Goal: Feedback & Contribution: Leave review/rating

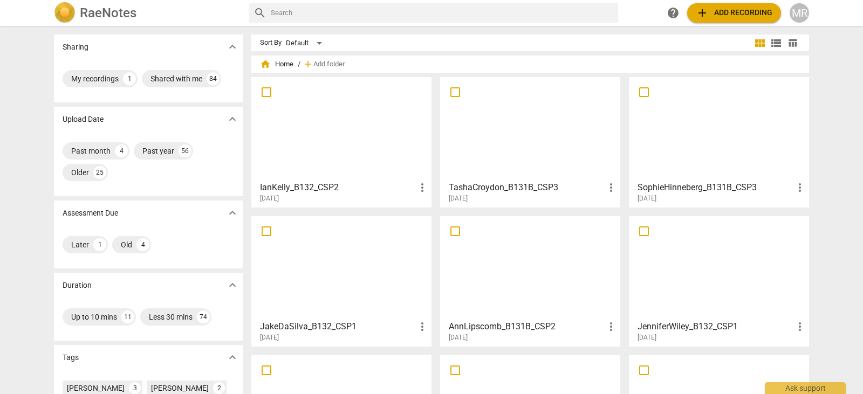
click at [540, 122] on div at bounding box center [530, 128] width 173 height 95
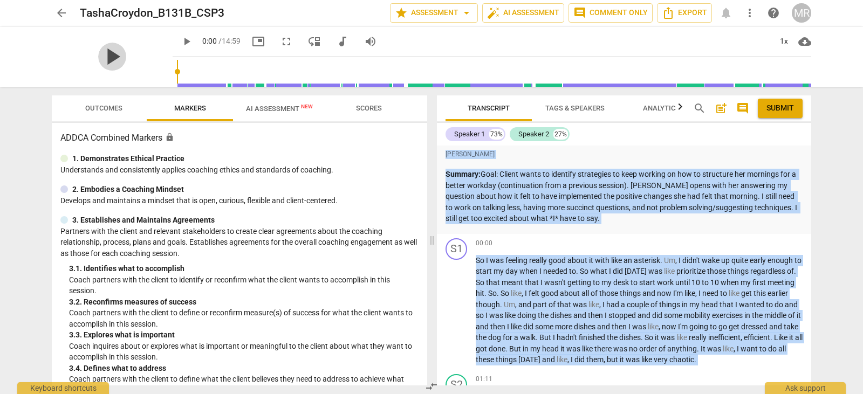
click at [104, 59] on span "play_arrow" at bounding box center [112, 57] width 28 height 28
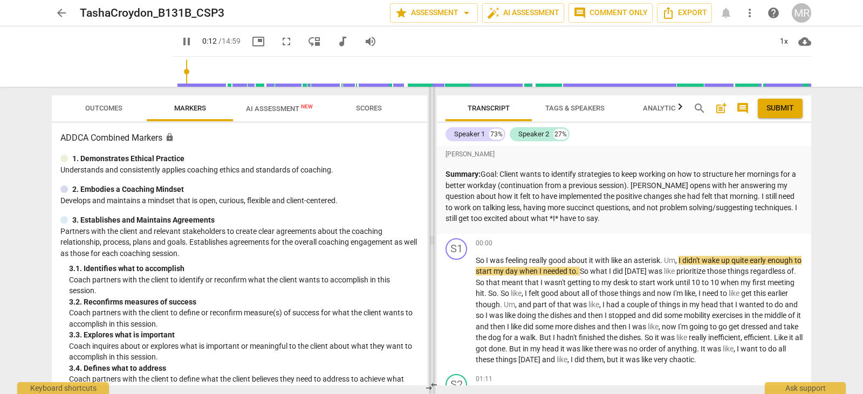
click at [431, 242] on span at bounding box center [432, 240] width 6 height 307
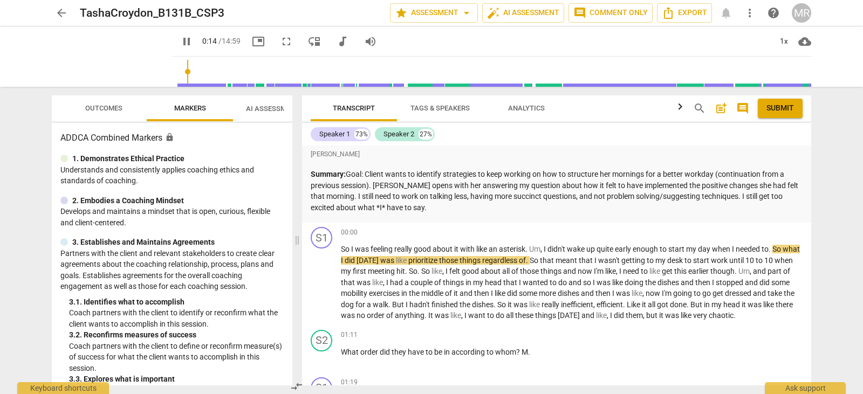
drag, startPoint x: 431, startPoint y: 242, endPoint x: 296, endPoint y: 234, distance: 135.1
click at [296, 234] on span at bounding box center [297, 240] width 6 height 307
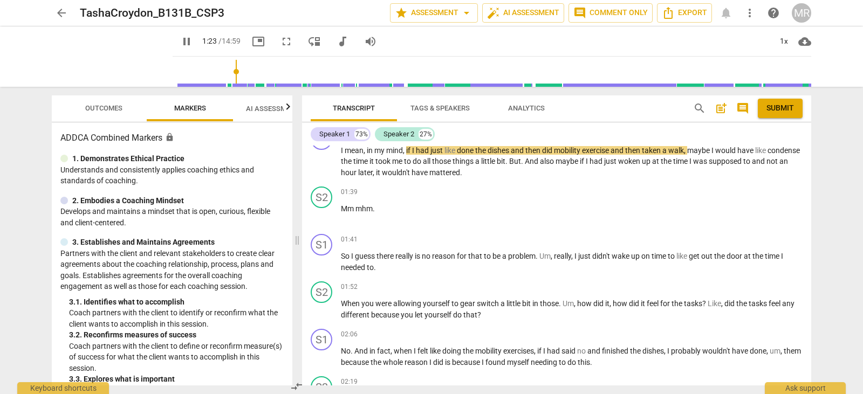
scroll to position [37, 0]
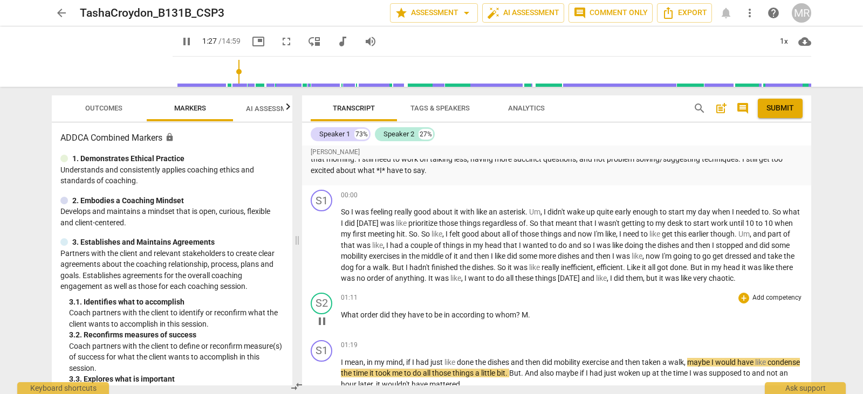
click at [759, 293] on p "Add competency" at bounding box center [776, 298] width 51 height 10
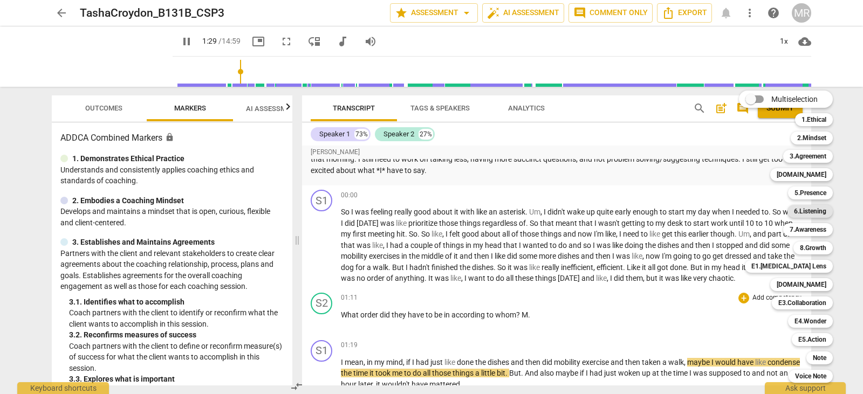
click at [823, 209] on b "6.Listening" at bounding box center [810, 211] width 32 height 13
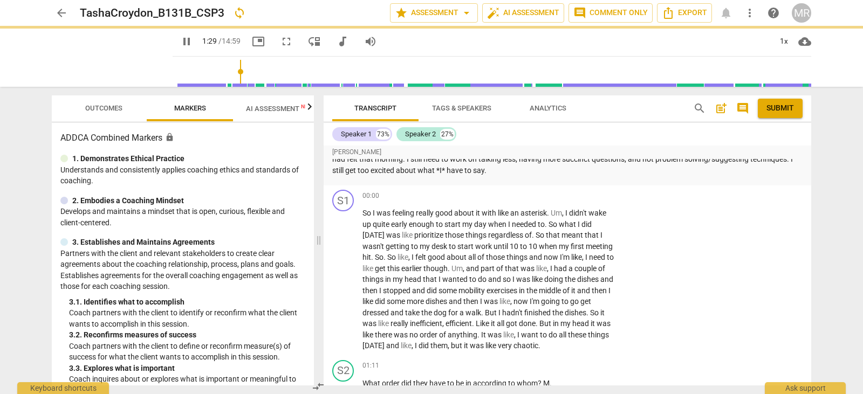
type input "90"
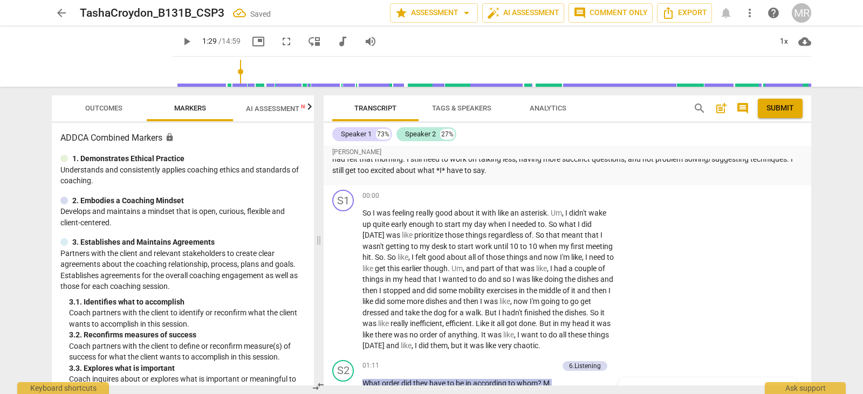
scroll to position [303, 0]
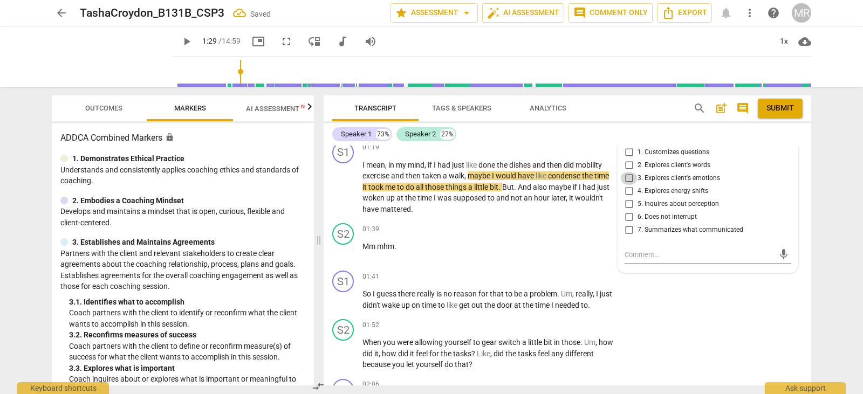
click at [626, 185] on input "3. Explores client's emotions" at bounding box center [628, 178] width 17 height 13
checkbox input "true"
click at [628, 198] on input "4. Explores energy shifts" at bounding box center [628, 191] width 17 height 13
checkbox input "true"
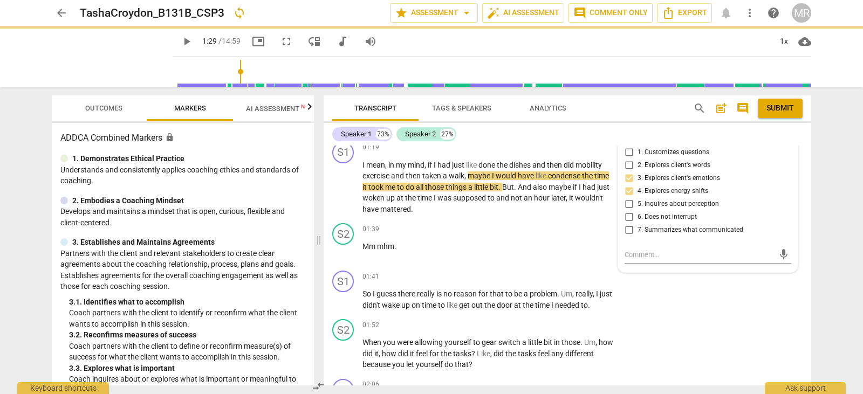
click at [629, 211] on input "5. Inquires about perception" at bounding box center [628, 204] width 17 height 13
checkbox input "true"
click at [632, 259] on div "mic" at bounding box center [708, 255] width 167 height 17
click at [626, 260] on textarea at bounding box center [699, 255] width 149 height 10
click at [627, 259] on div "mic" at bounding box center [708, 255] width 167 height 17
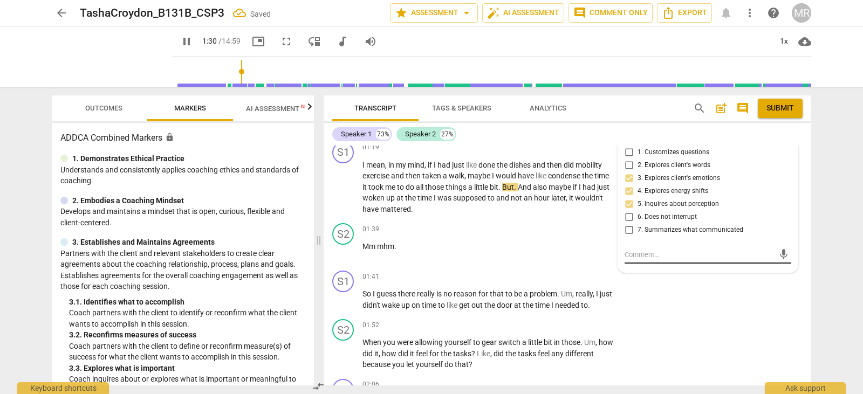
click at [625, 264] on div "mic" at bounding box center [708, 255] width 167 height 17
click at [625, 260] on textarea at bounding box center [699, 255] width 149 height 10
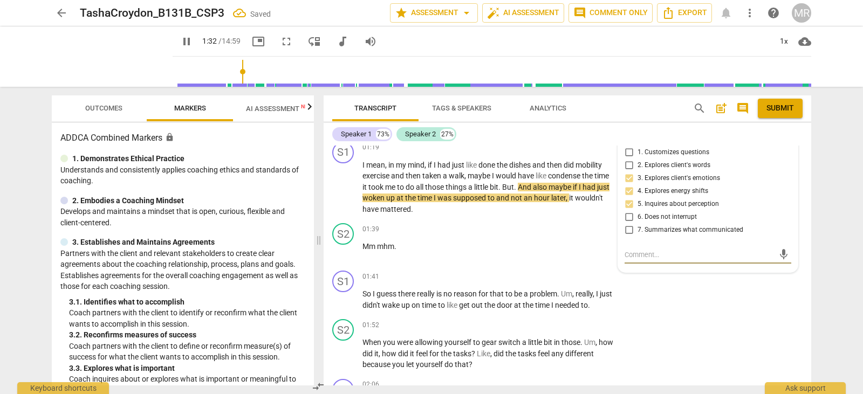
type input "93"
type textarea "Grea"
type textarea "Great"
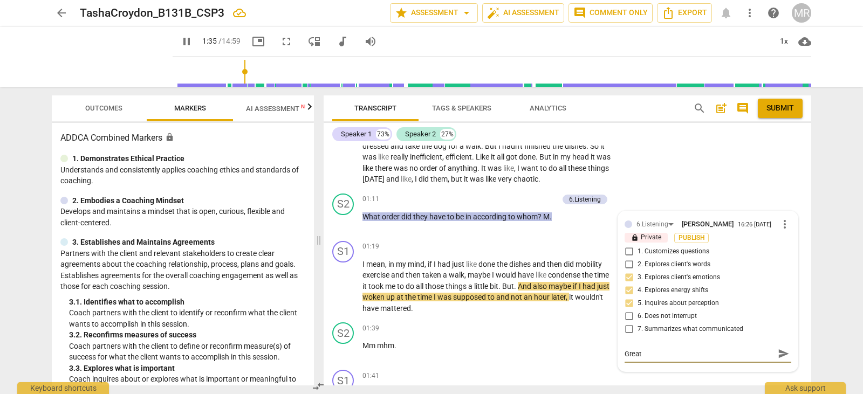
scroll to position [204, 0]
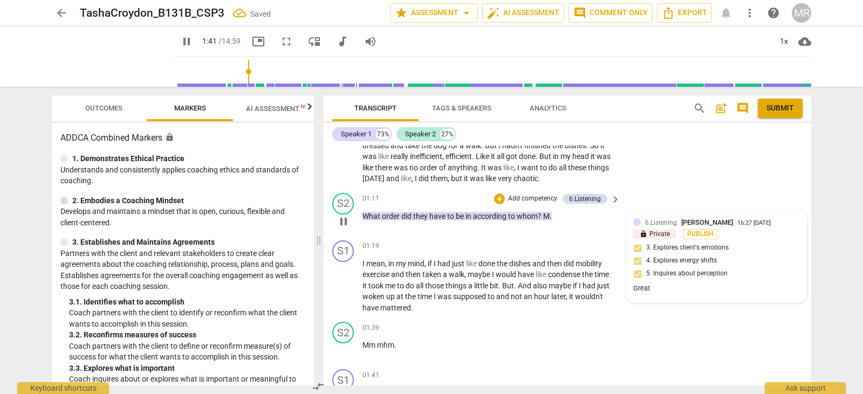
click at [735, 258] on div "6.Listening [PERSON_NAME] 16:27 [DATE] lock Private Publish 3. Explores client'…" at bounding box center [716, 256] width 167 height 79
type input "102"
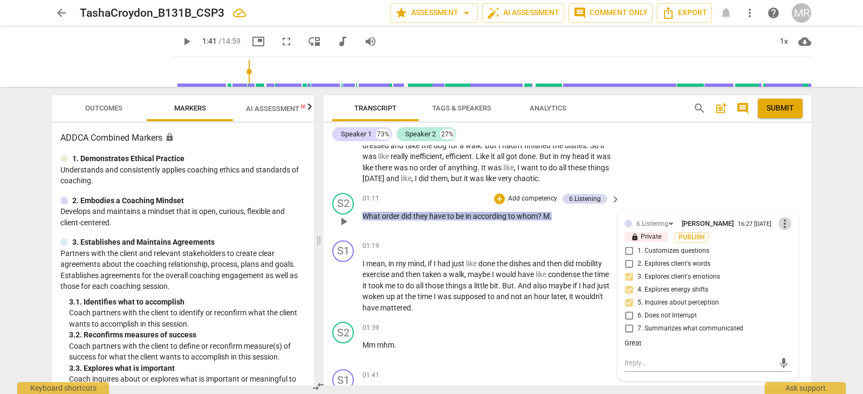
click at [783, 230] on span "more_vert" at bounding box center [784, 223] width 13 height 13
click at [780, 236] on li "Edit" at bounding box center [793, 234] width 37 height 20
click at [645, 359] on textarea "Great" at bounding box center [708, 353] width 167 height 10
click at [643, 359] on textarea "Great" at bounding box center [708, 353] width 167 height 10
type textarea "Great"
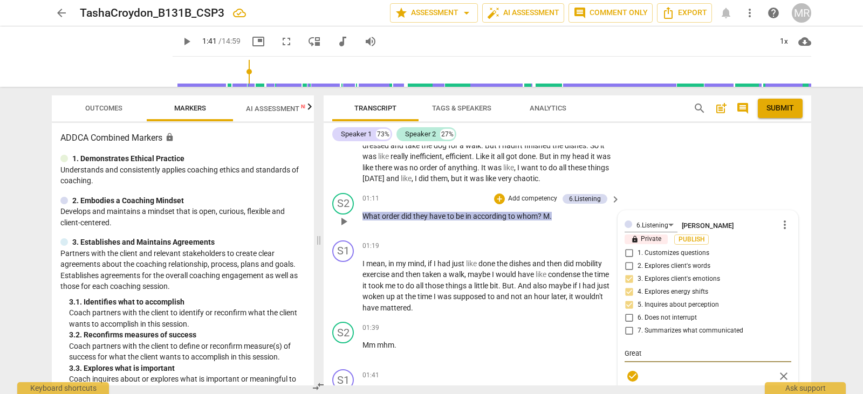
type textarea "Great"
type textarea "Great q"
type textarea "Great qu"
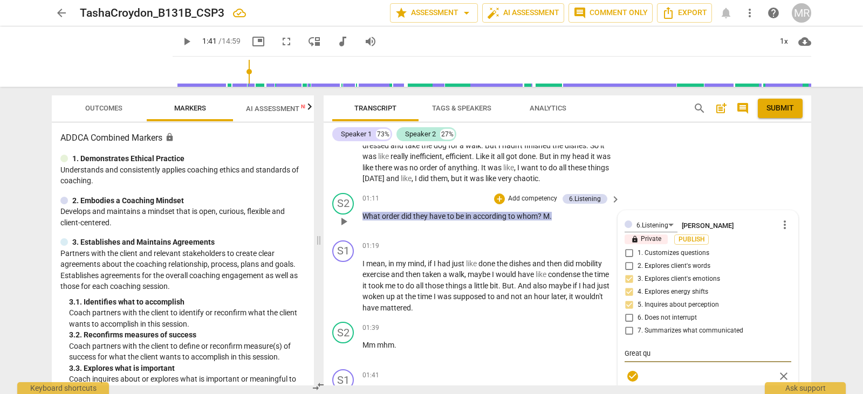
type textarea "Great q"
type textarea "Great quewto"
type textarea "Great qu"
type textarea "Great q"
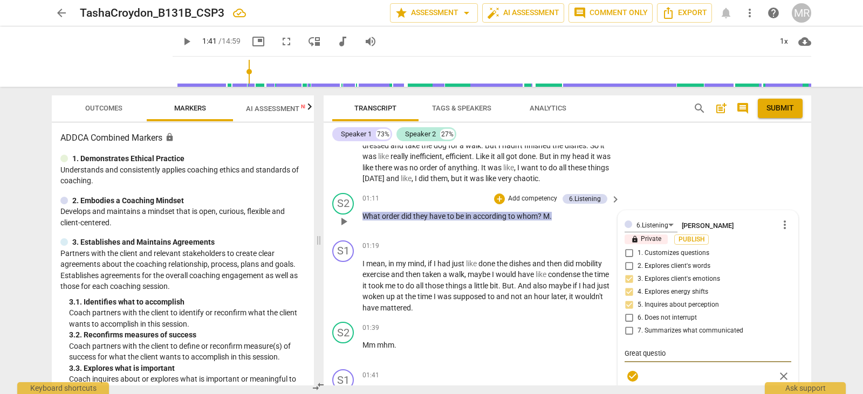
type textarea "Great question"
type textarea "Great question y"
type textarea "Great question yo"
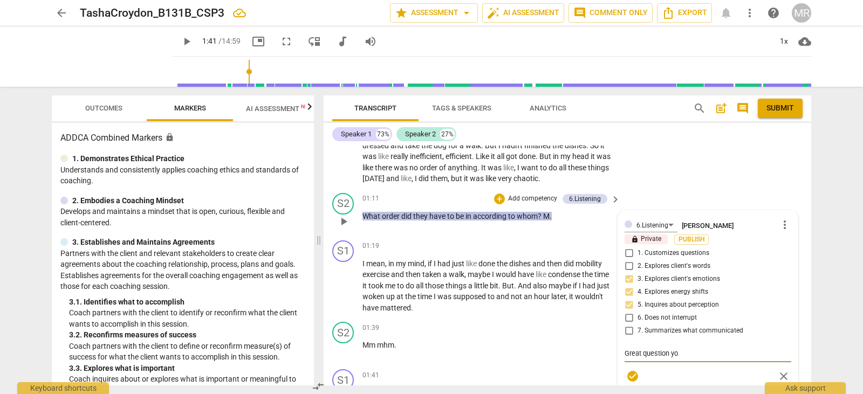
type textarea "Great question you"
type textarea "Great question you asked here"
type textarea "Great question you asked here -"
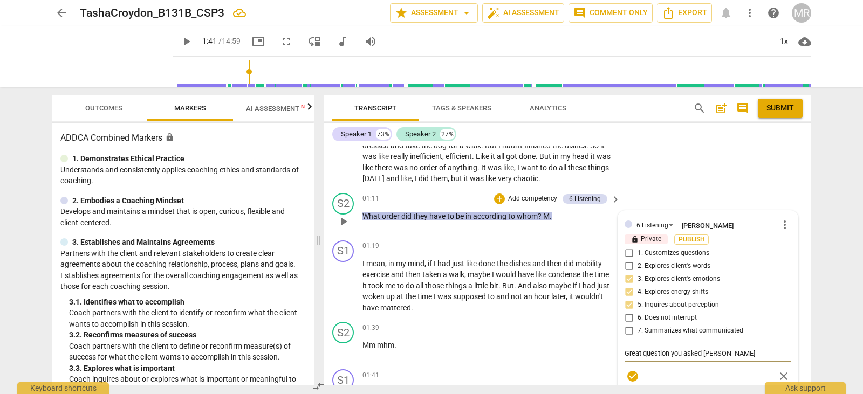
type textarea "Great question you asked h"
type textarea "Great question you asked her"
type textarea "Great question you asked her."
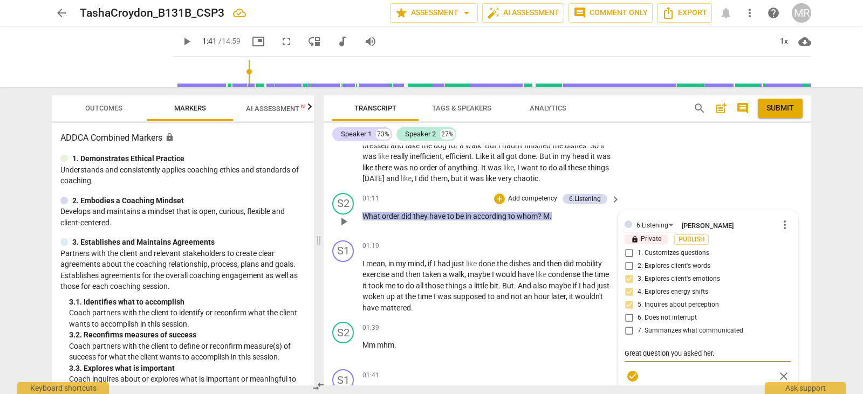
type textarea "Great question you asked her. I"
type textarea "Great question you asked her. It"
type textarea "Great question you asked her. It o"
type textarea "Great question you asked her. It op"
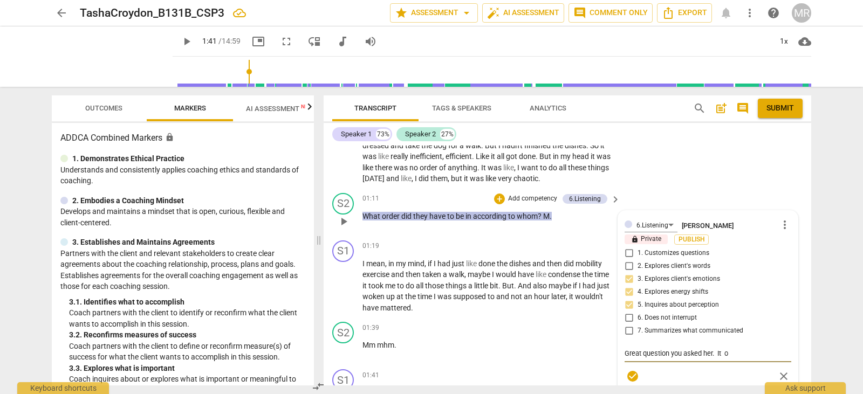
type textarea "Great question you asked her. It op"
type textarea "Great question you asked her. It ope"
type textarea "Great question you asked her. It open"
type textarea "Great question you asked her. It opens the door"
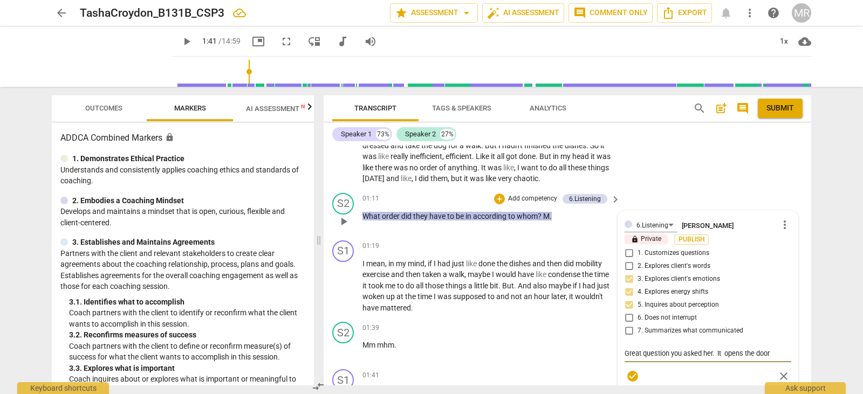
type textarea "Great question you asked her. It opens the door"
type textarea "Great question you asked her. It opens the door to her"
type textarea "Great question you asked her. It opens the door to here"
type textarea "Great question you asked her. It opens the door to her"
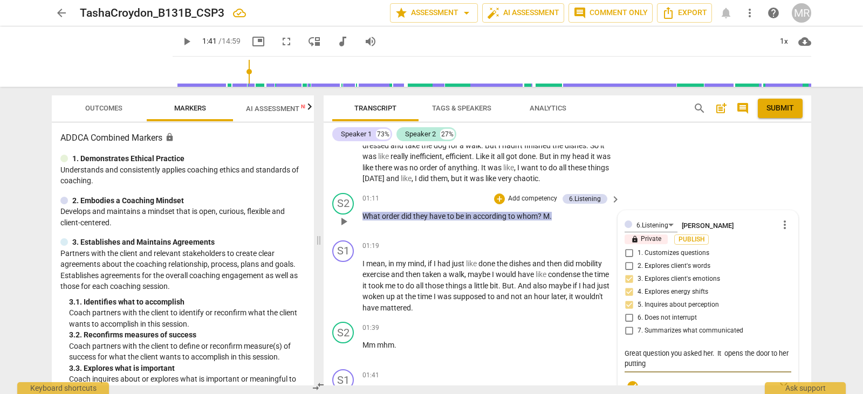
type textarea "Great question you asked her. It opens the door to her putting"
type textarea "Great question you asked her. It opens the door to her putting p"
type textarea "Great question you asked her. It opens the door to her putting presssure"
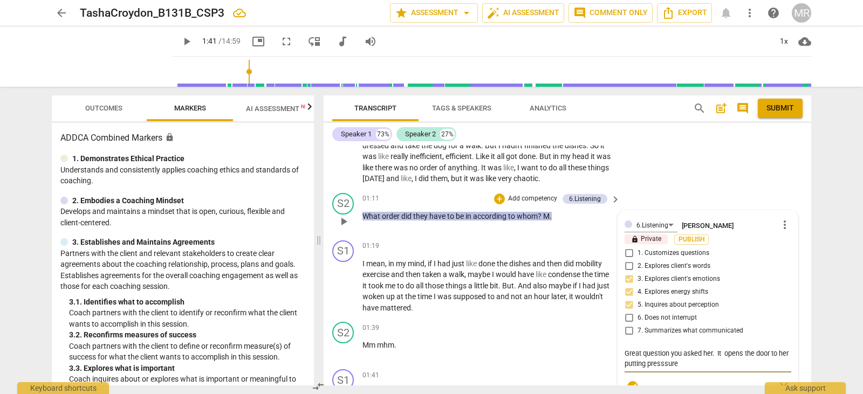
type textarea "Great question you asked her. It opens the door to her putting presssure o"
type textarea "Great question you asked her. It opens the door to her putting presssure on the"
type textarea "Great question you asked her. It opens the door to her putting presssure on the…"
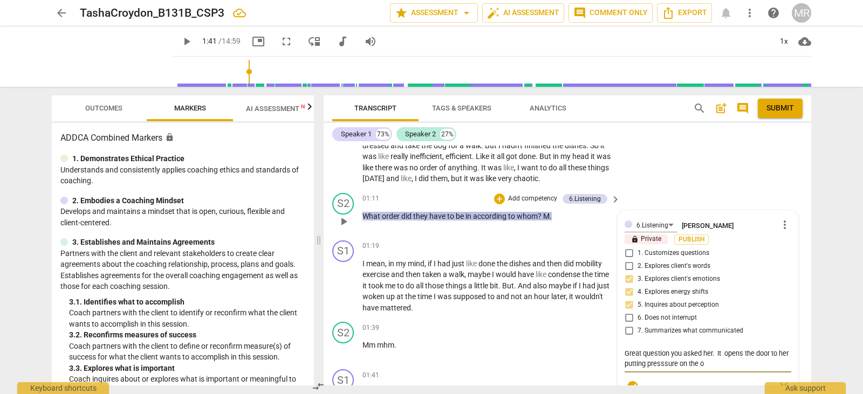
type textarea "Great question you asked her. It opens the door to her putting presssure on the…"
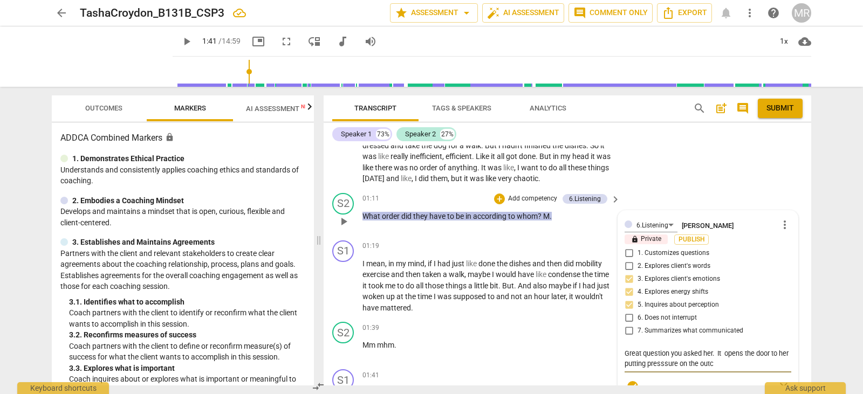
type textarea "Great question you asked her. It opens the door to her putting presssure on the…"
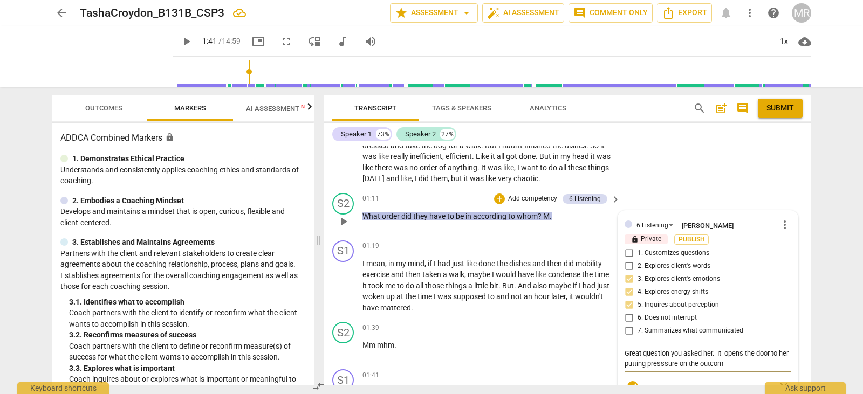
type textarea "Great question you asked her. It opens the door to her putting presssure on the…"
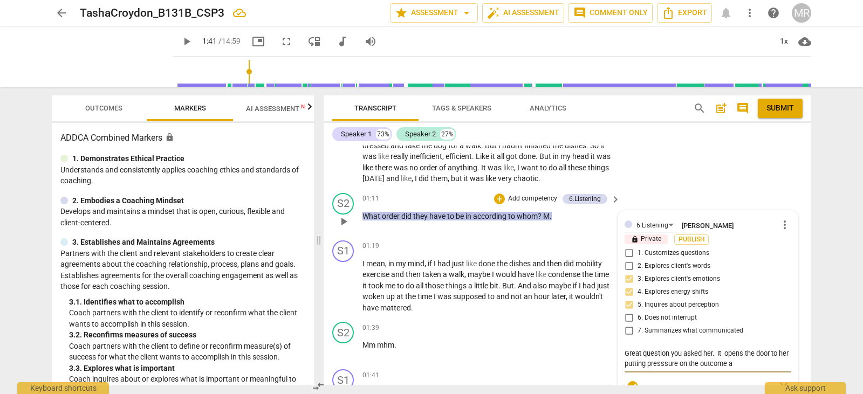
type textarea "Great question you asked her. It opens the door to her putting presssure on the…"
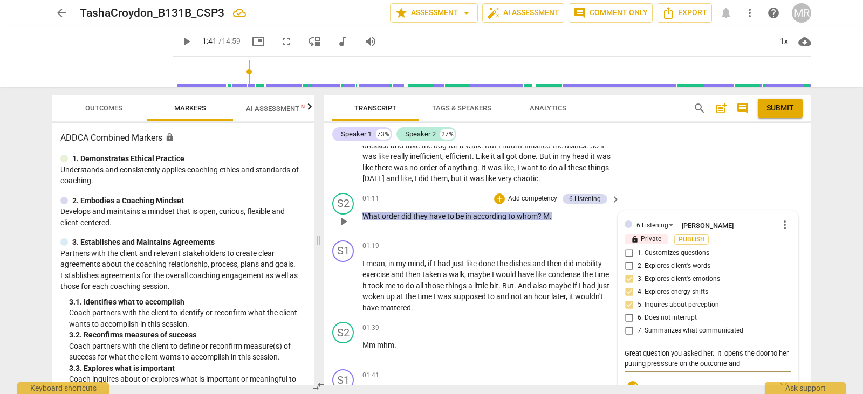
type textarea "Great question you asked her. It opens the door to her putting presssure on the…"
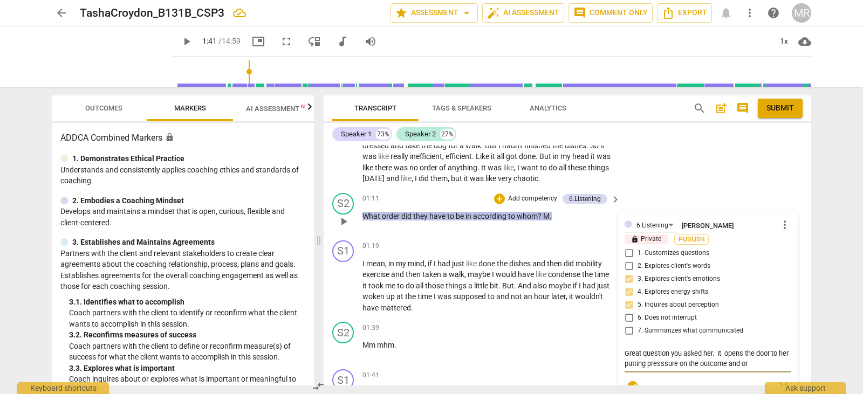
type textarea "Great question you asked her. It opens the door to her putting presssure on the…"
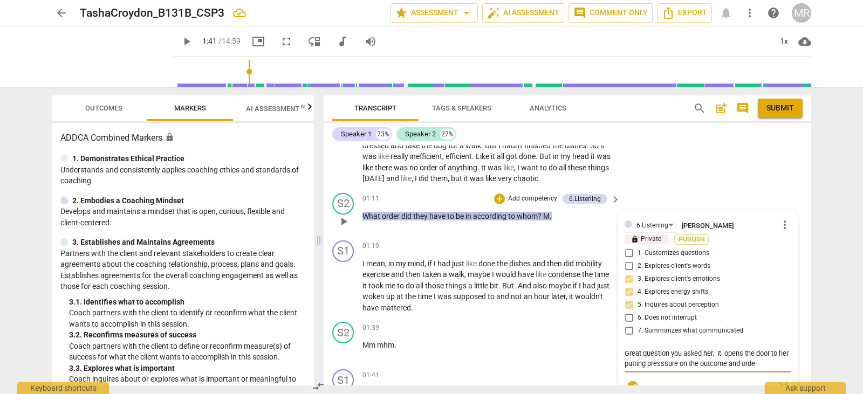
type textarea "Great question you asked her. It opens the door to her putting presssure on the…"
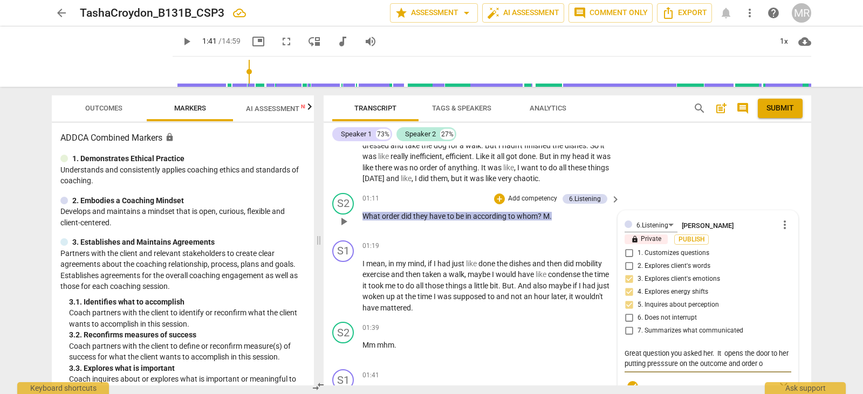
type textarea "Great question you asked her. It opens the door to her putting presssure on the…"
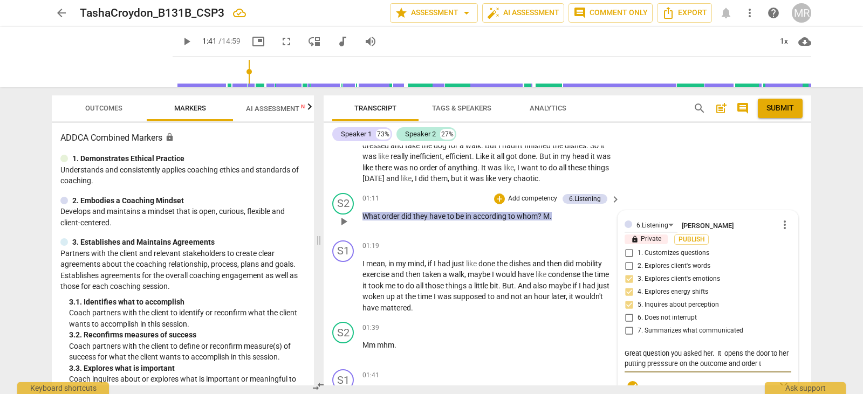
type textarea "Great question you asked her. It opens the door to her putting presssure on the…"
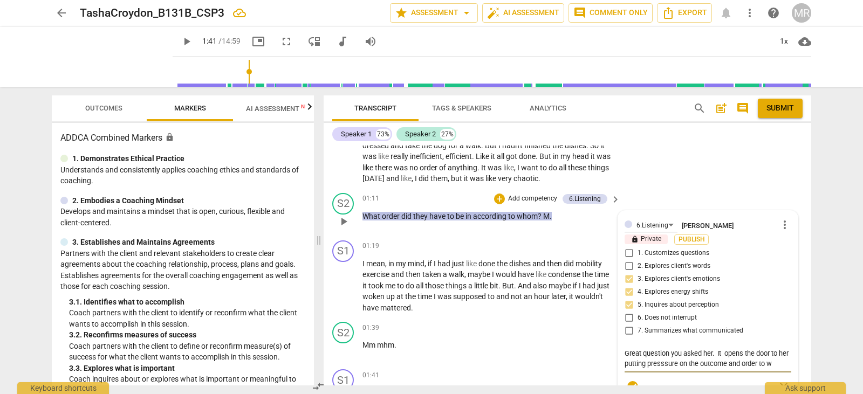
type textarea "Great question you asked her. It opens the door to her putting presssure on the…"
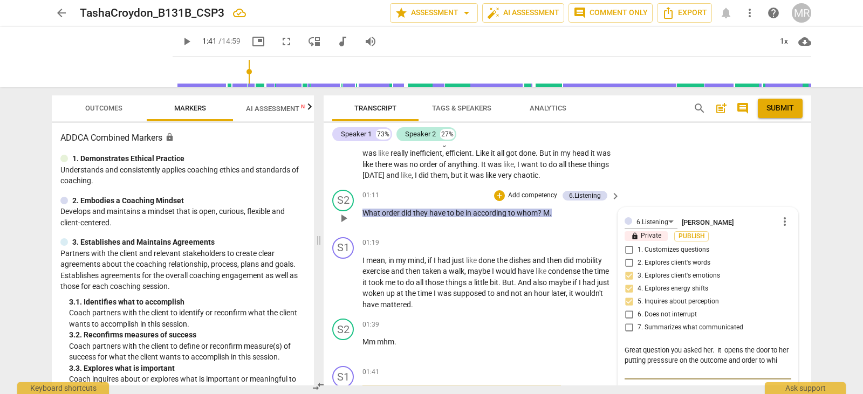
type textarea "Great question you asked her. It opens the door to her putting presssure on the…"
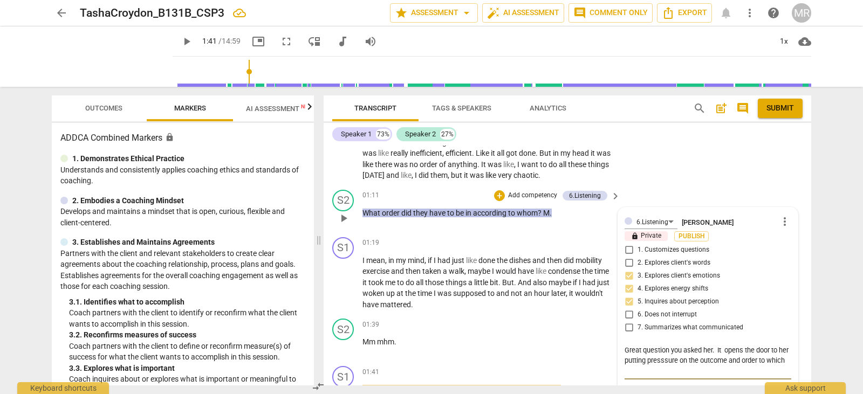
type textarea "Great question you asked her. It opens the door to her putting presssure on the…"
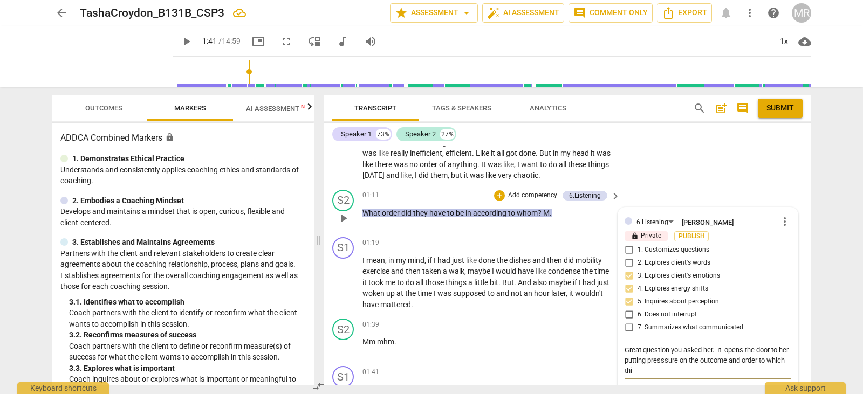
type textarea "Great question you asked her. It opens the door to her putting presssure on the…"
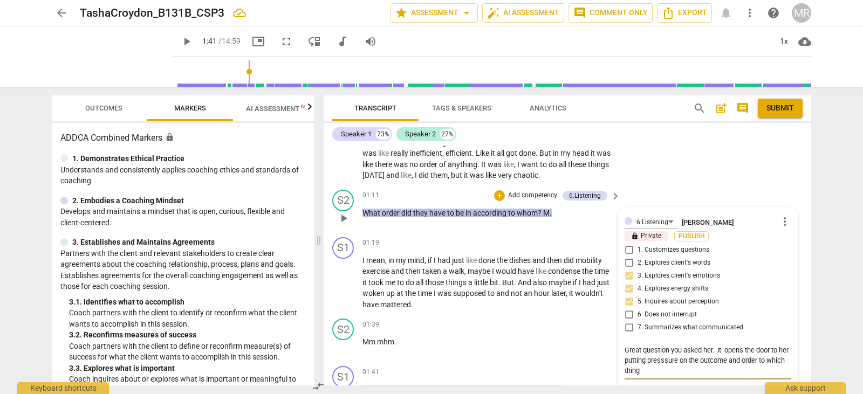
type textarea "Great question you asked her. It opens the door to her putting presssure on the…"
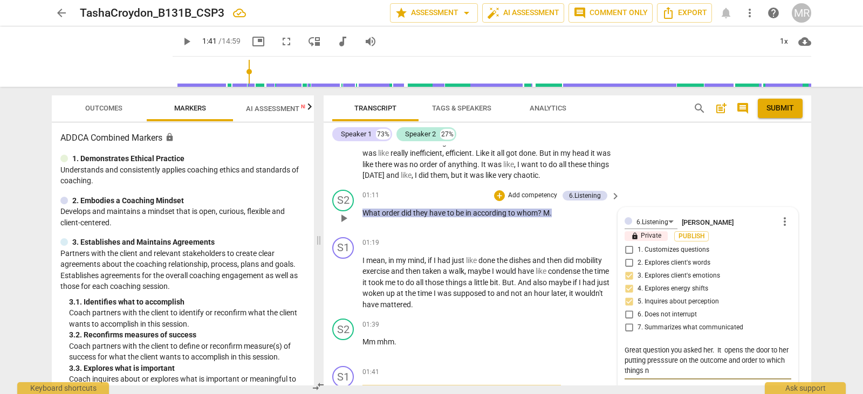
type textarea "Great question you asked her. It opens the door to her putting presssure on the…"
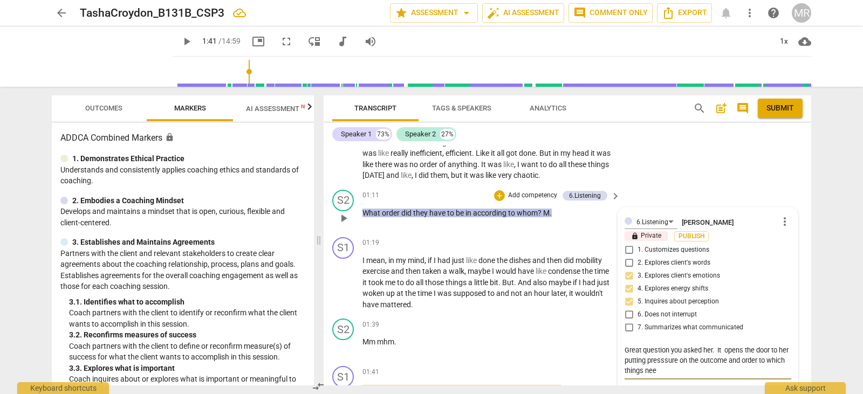
type textarea "Great question you asked her. It opens the door to her putting presssure on the…"
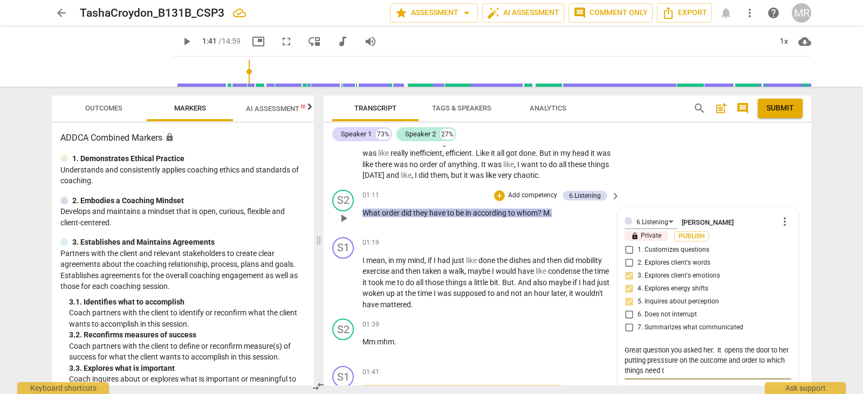
type textarea "Great question you asked her. It opens the door to her putting presssure on the…"
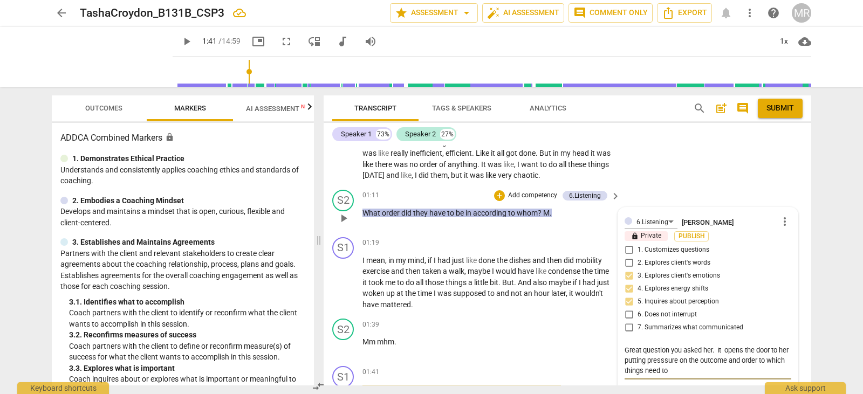
type textarea "Great question you asked her. It opens the door to her putting presssure on the…"
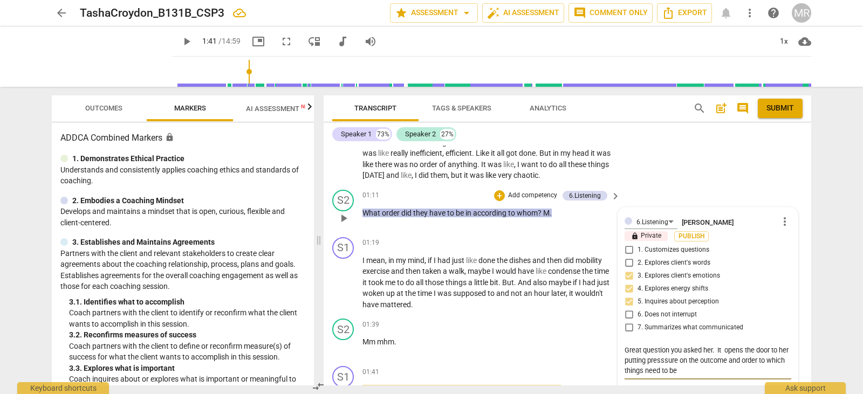
type textarea "Great question you asked her. It opens the door to her putting presssure on the…"
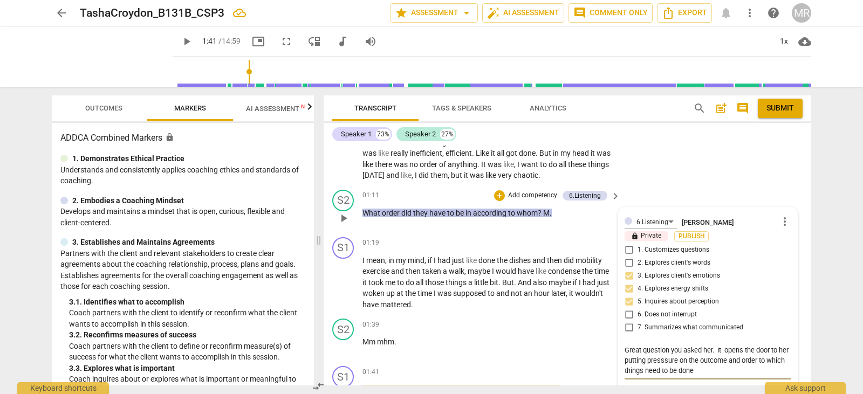
type textarea "Great question you asked her. It opens the door to her putting presssure on the…"
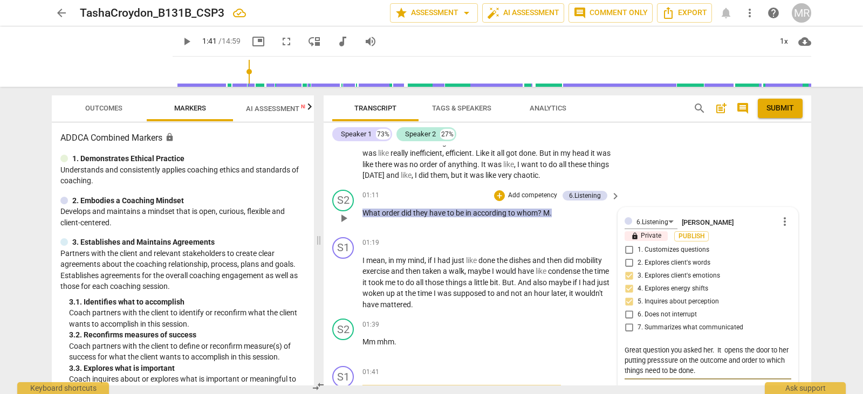
type textarea "Great question you asked her. It opens the door to her putting presssure on the…"
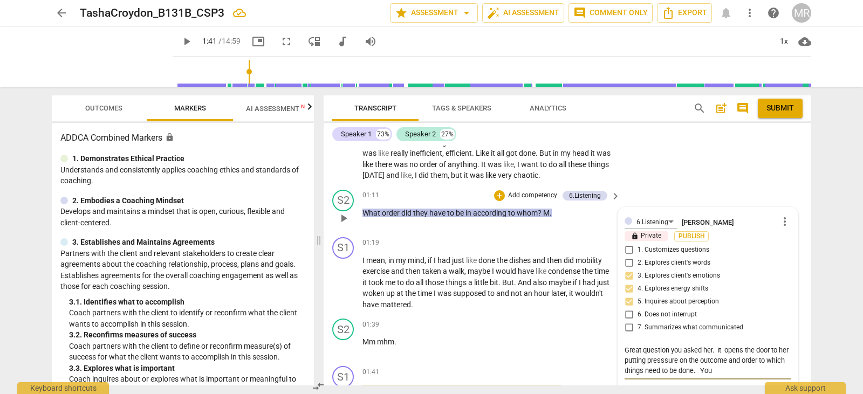
type textarea "Great question you asked her. It opens the door to her putting presssure on the…"
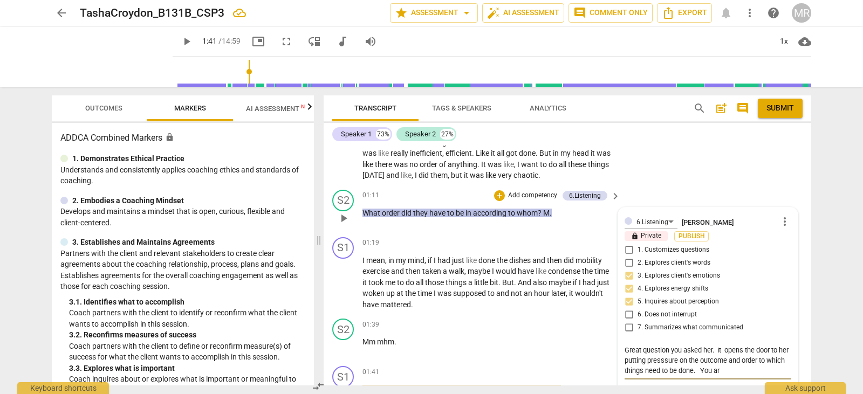
type textarea "Great question you asked her. It opens the door to her putting presssure on the…"
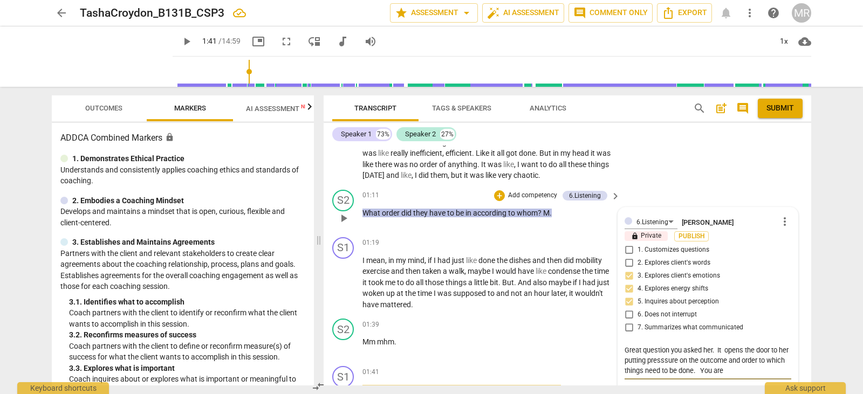
type textarea "Great question you asked her. It opens the door to her putting presssure on the…"
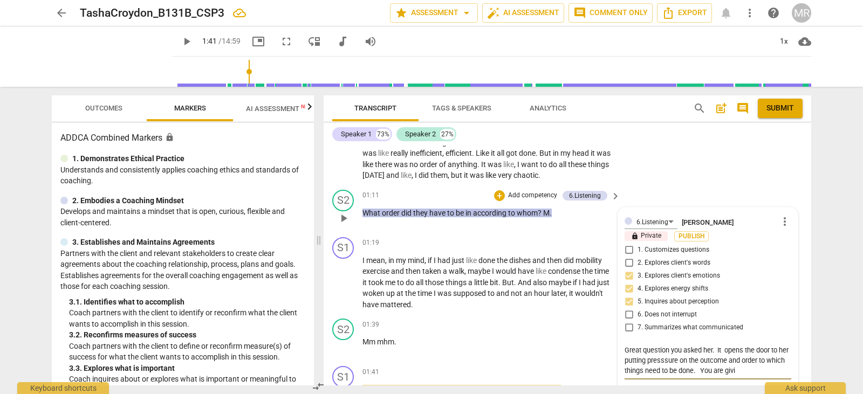
type textarea "Great question you asked her. It opens the door to her putting presssure on the…"
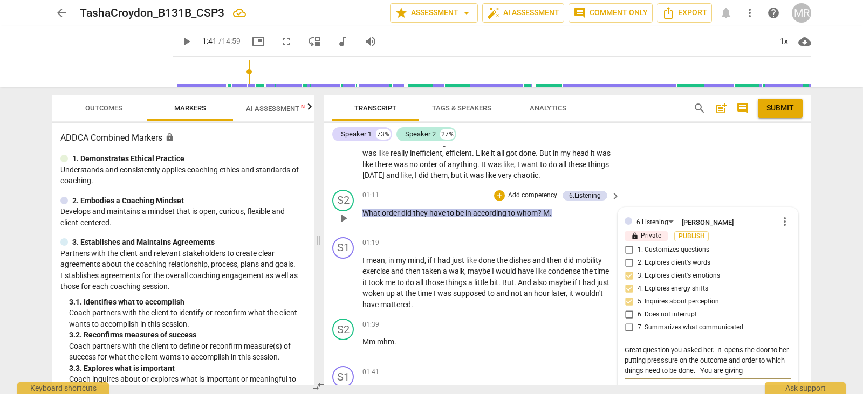
type textarea "Great question you asked her. It opens the door to her putting presssure on the…"
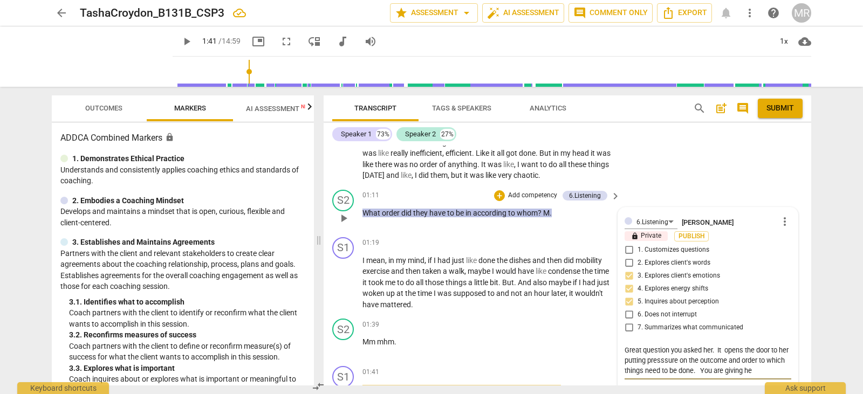
type textarea "Great question you asked her. It opens the door to her putting presssure on the…"
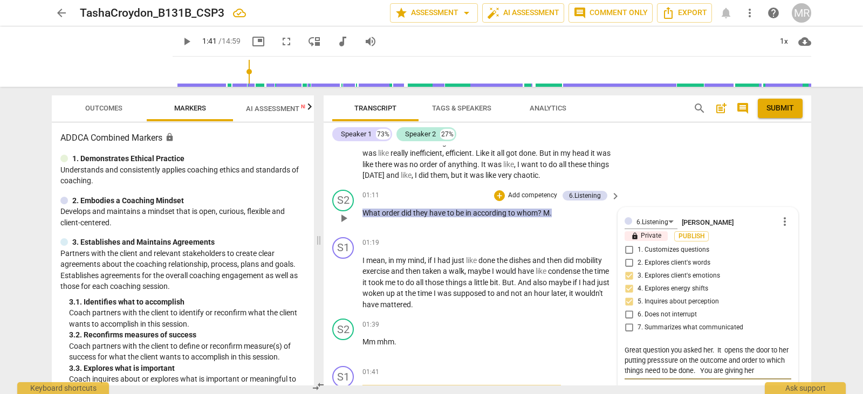
type textarea "Great question you asked her. It opens the door to her putting presssure on the…"
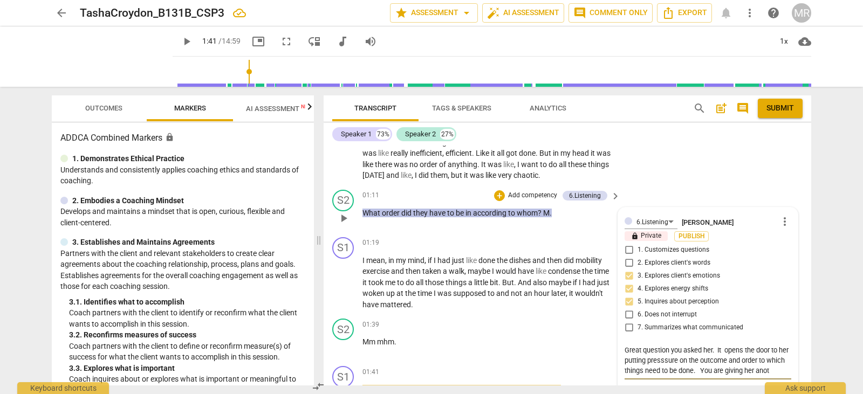
scroll to position [218, 0]
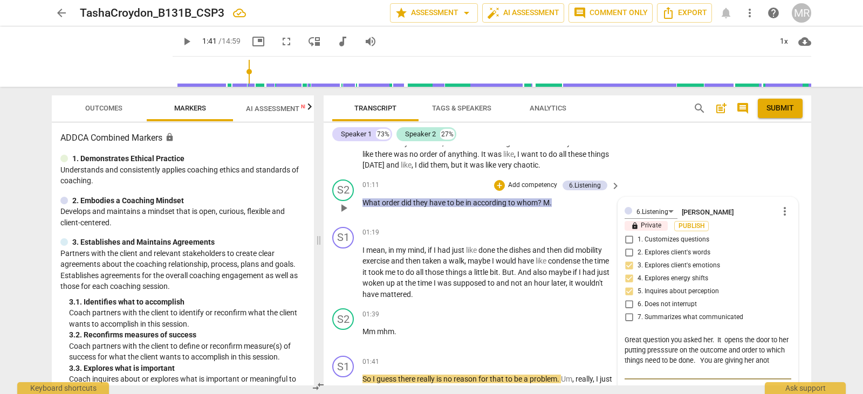
type textarea "Great question you asked her. It opens the door to her putting presssure on the…"
click at [180, 42] on span "play_arrow" at bounding box center [186, 41] width 13 height 13
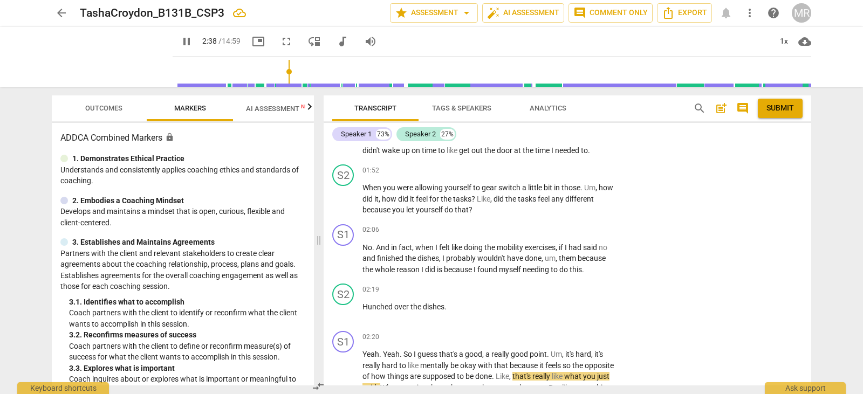
scroll to position [706, 0]
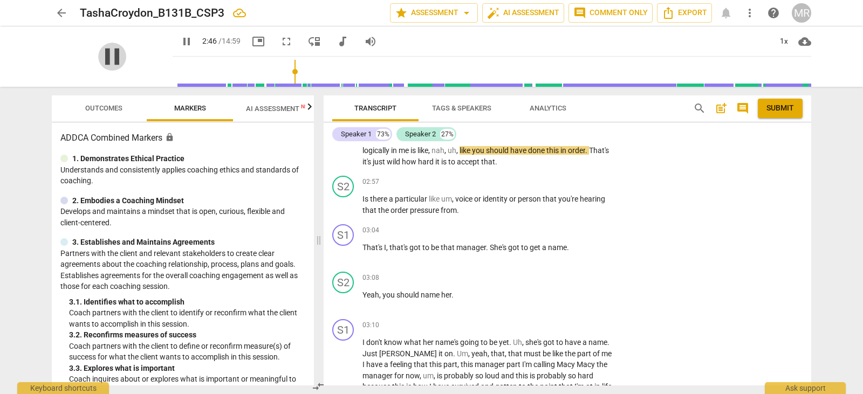
click at [104, 66] on span "pause" at bounding box center [112, 57] width 28 height 28
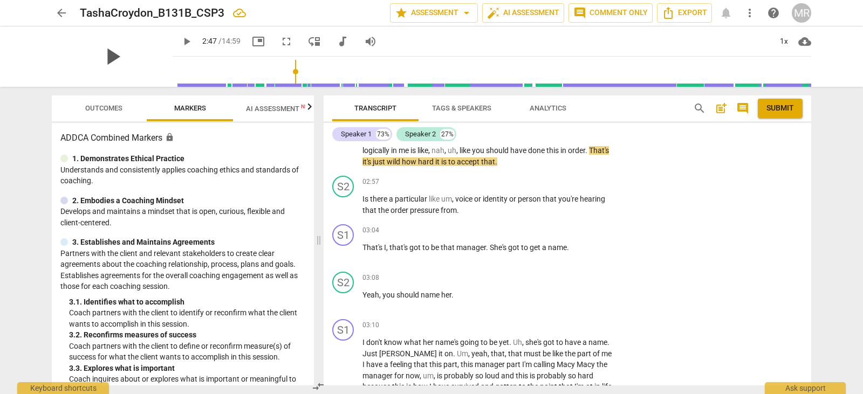
click at [108, 52] on span "play_arrow" at bounding box center [112, 57] width 28 height 28
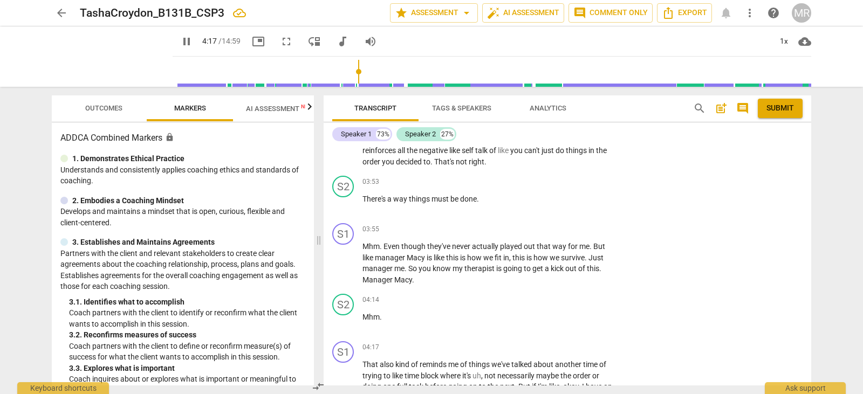
click at [197, 73] on input "range" at bounding box center [494, 71] width 634 height 35
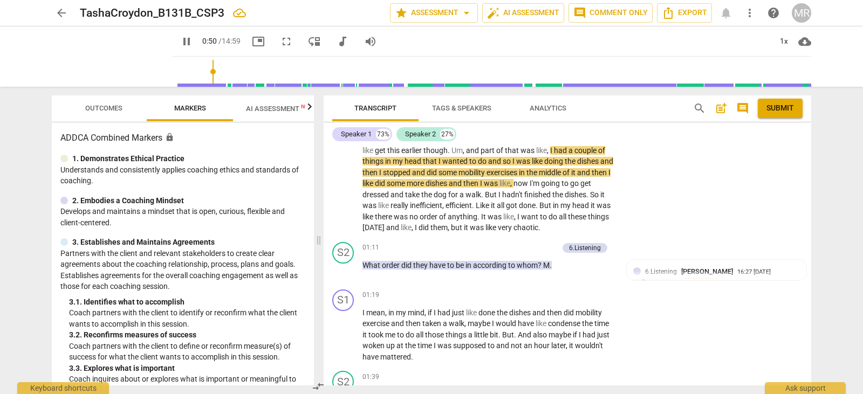
click at [207, 73] on input "range" at bounding box center [494, 71] width 634 height 35
click at [211, 73] on input "range" at bounding box center [494, 71] width 634 height 35
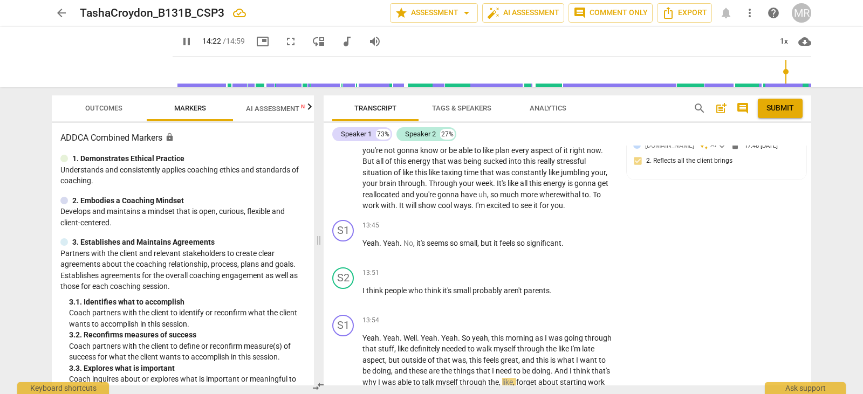
scroll to position [2891, 0]
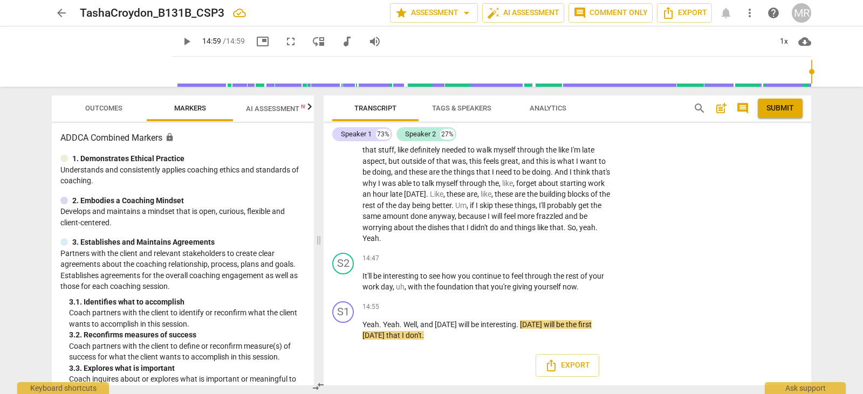
click at [180, 40] on span "play_arrow" at bounding box center [186, 41] width 13 height 13
click at [275, 79] on input "range" at bounding box center [494, 71] width 634 height 35
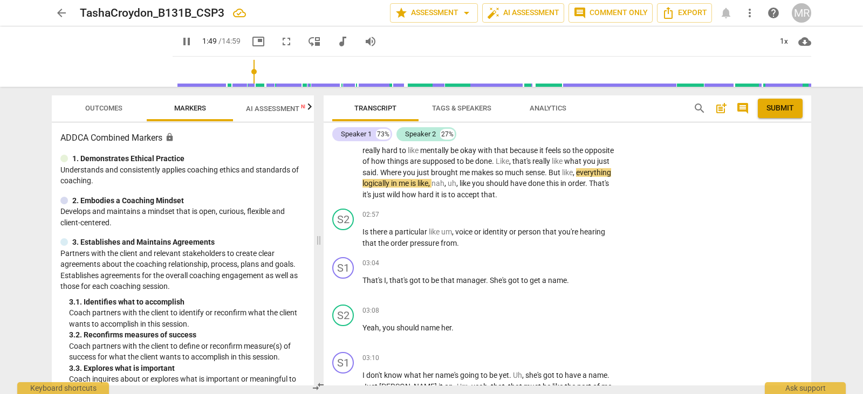
click at [243, 75] on input "range" at bounding box center [494, 71] width 634 height 35
click at [238, 75] on input "range" at bounding box center [494, 71] width 634 height 35
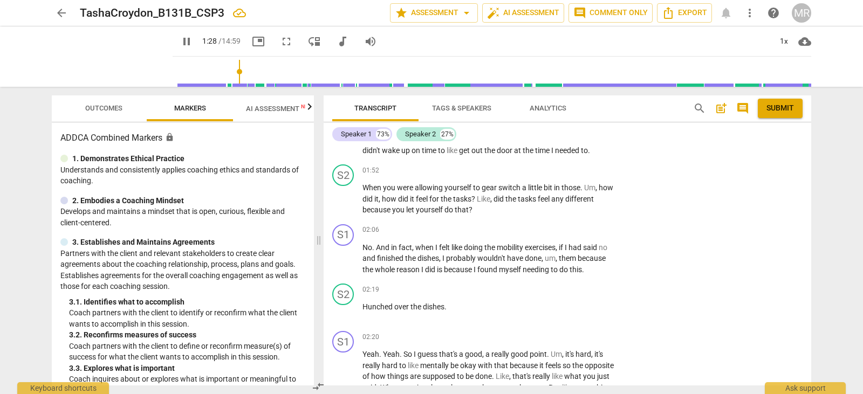
click at [227, 75] on input "range" at bounding box center [494, 71] width 634 height 35
click at [213, 75] on input "range" at bounding box center [494, 71] width 634 height 35
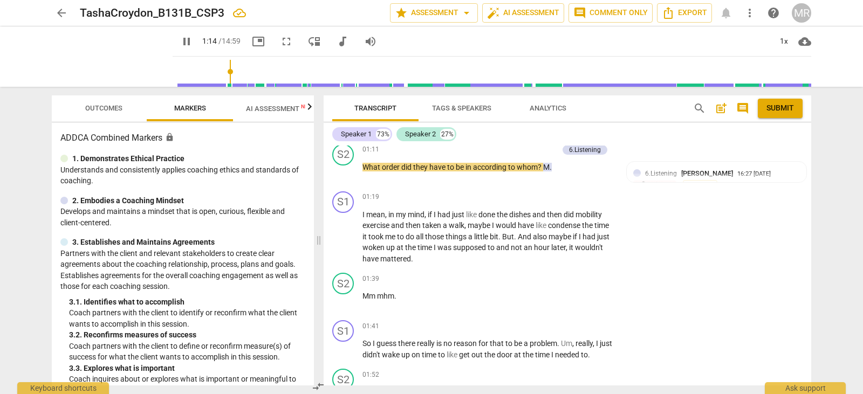
scroll to position [260, 0]
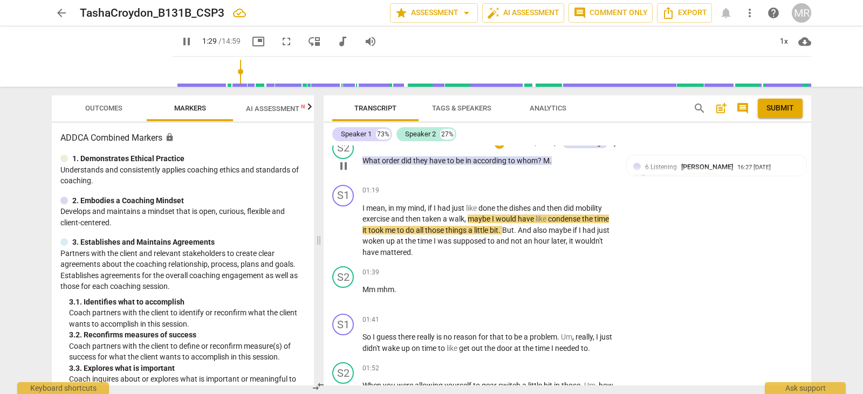
click at [538, 148] on p "Add competency" at bounding box center [532, 144] width 51 height 10
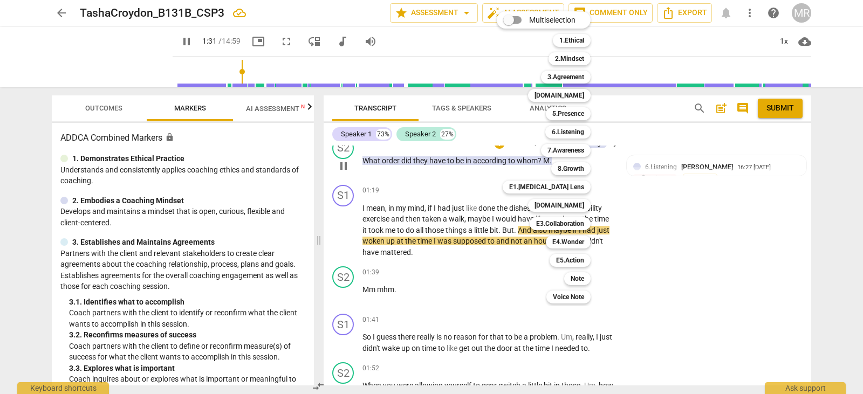
click at [538, 154] on div "7.Awareness 7" at bounding box center [572, 150] width 70 height 18
click at [174, 44] on div at bounding box center [431, 197] width 863 height 394
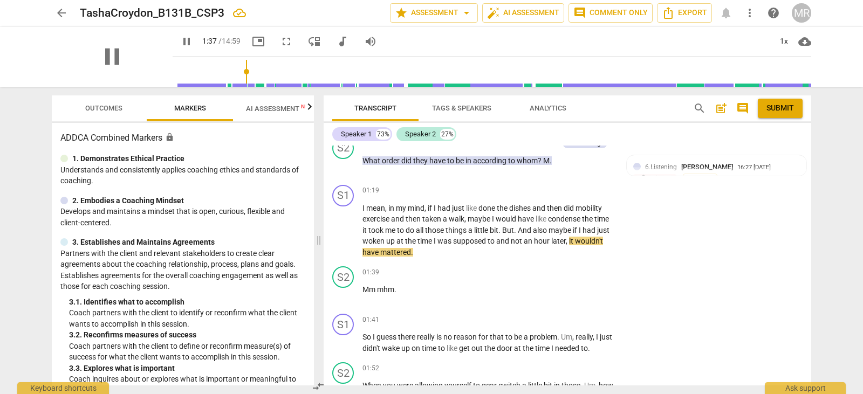
click at [180, 41] on span "pause" at bounding box center [186, 41] width 13 height 13
